Goal: Check status

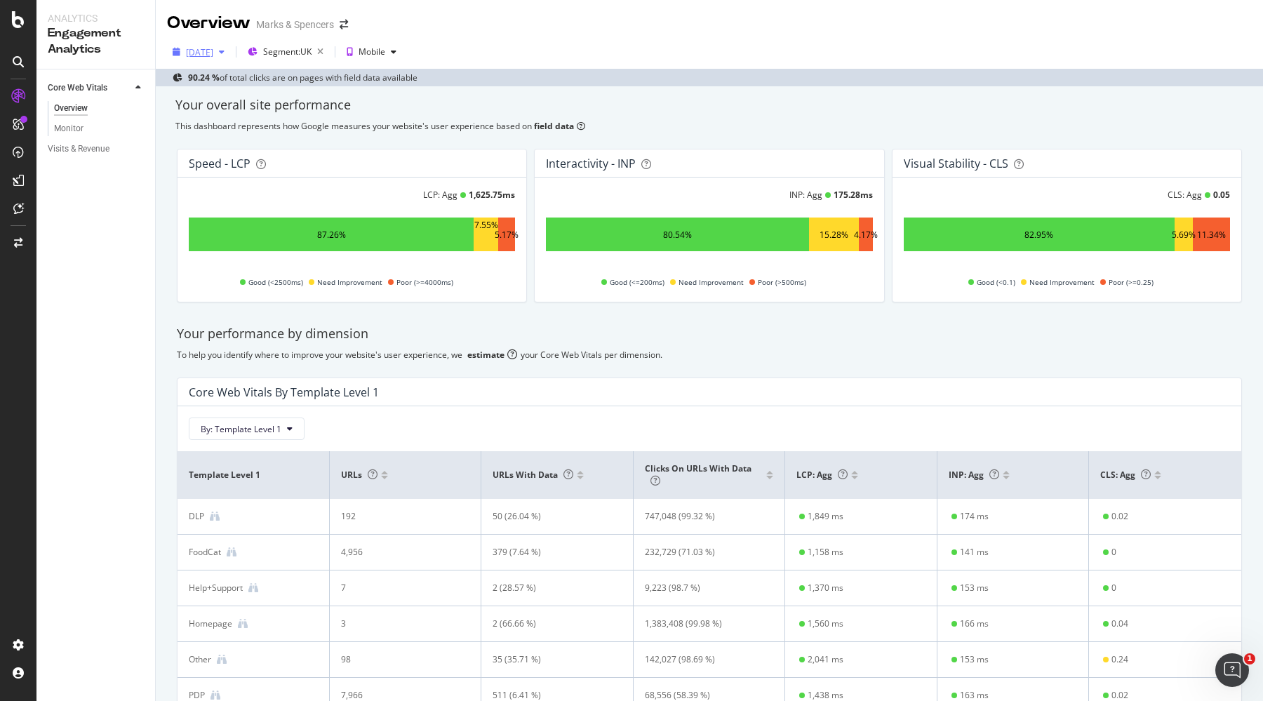
click at [213, 54] on div "[DATE]" at bounding box center [199, 52] width 27 height 12
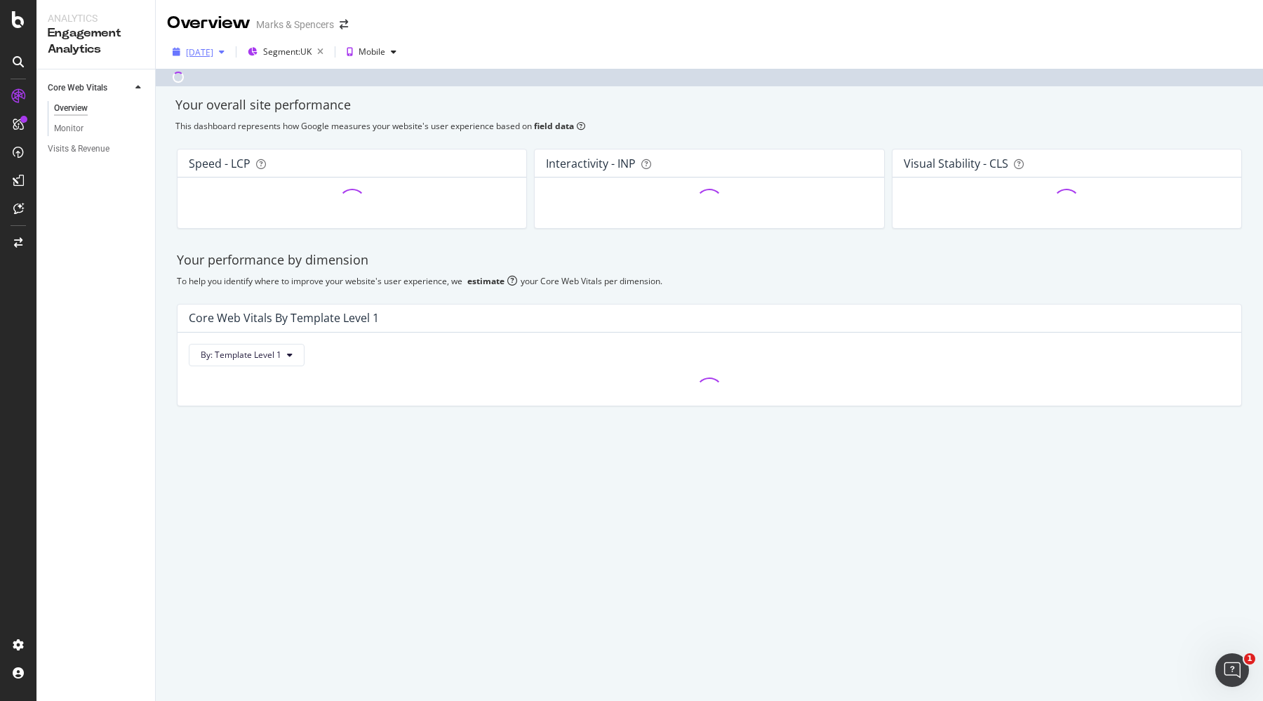
click at [203, 53] on div "[DATE]" at bounding box center [199, 52] width 27 height 12
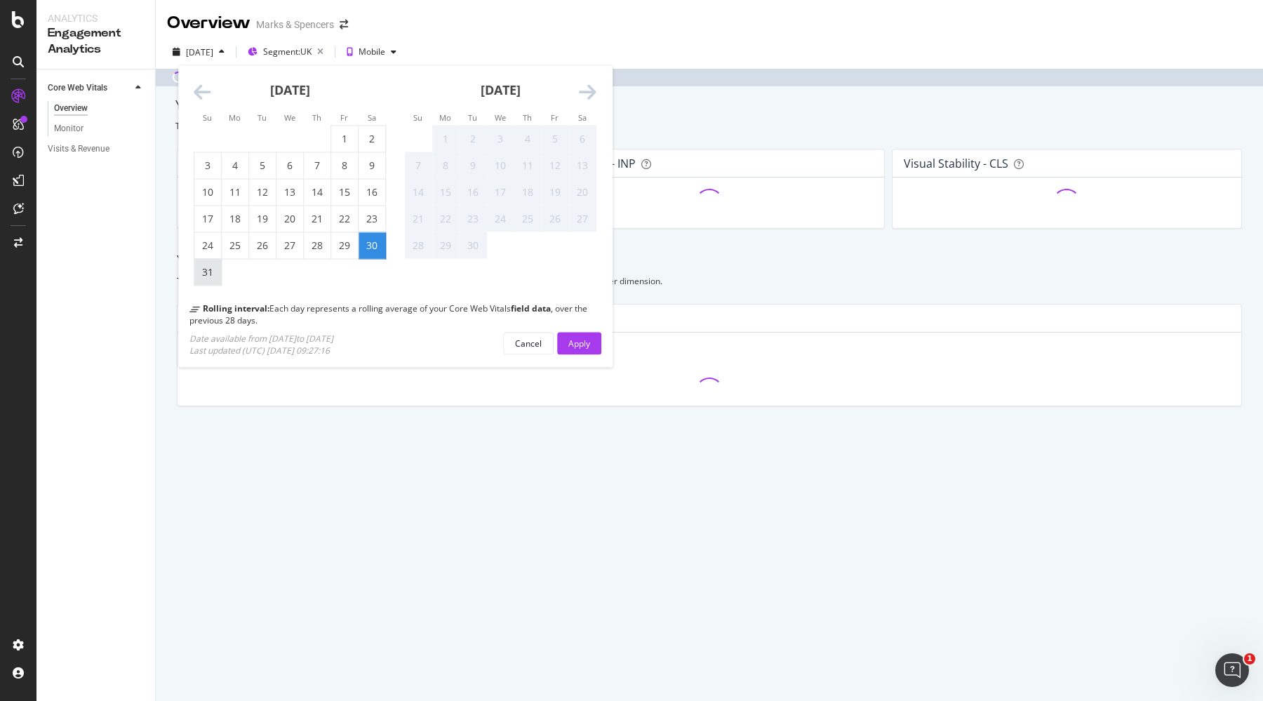
click at [208, 279] on div "31" at bounding box center [207, 272] width 27 height 26
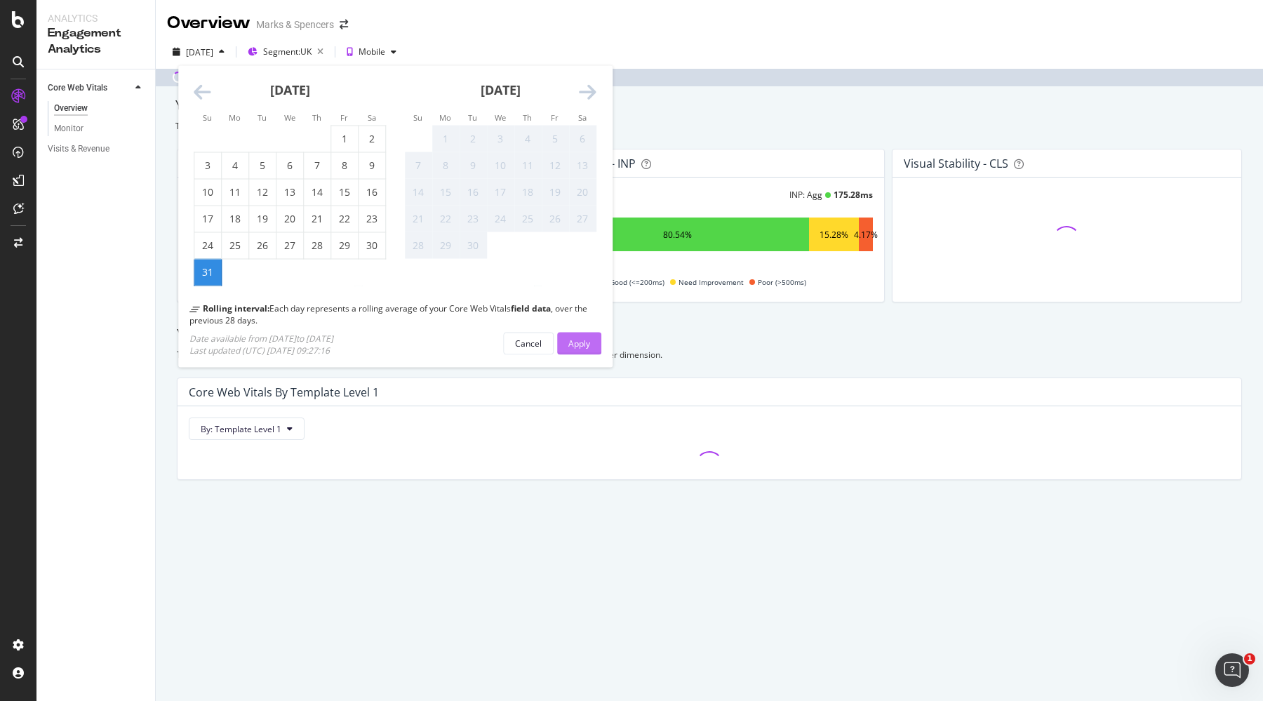
click at [586, 348] on div "Apply" at bounding box center [579, 343] width 22 height 12
